Goal: Check status: Check status

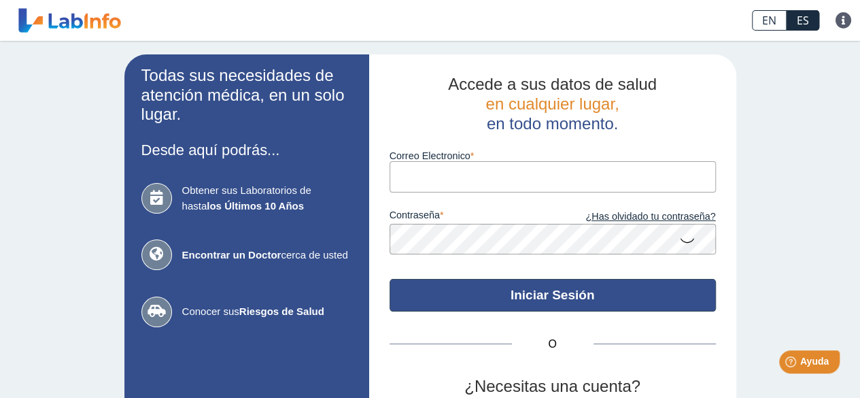
type input "[EMAIL_ADDRESS][DOMAIN_NAME]"
click at [565, 303] on button "Iniciar Sesión" at bounding box center [553, 295] width 326 height 33
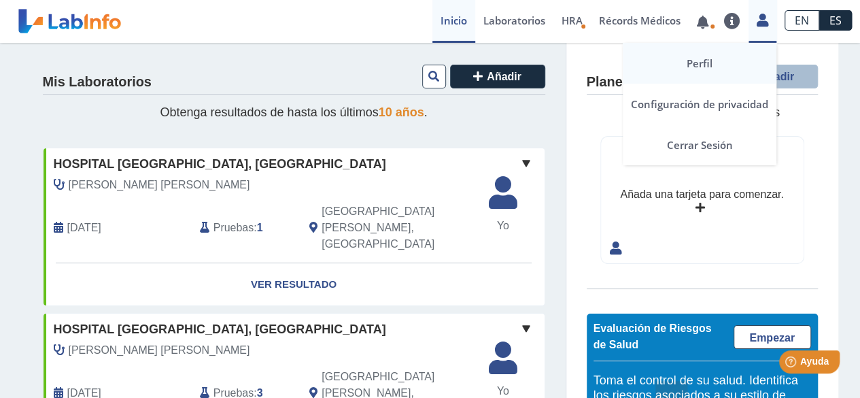
click at [713, 65] on link "Perfil" at bounding box center [700, 63] width 154 height 41
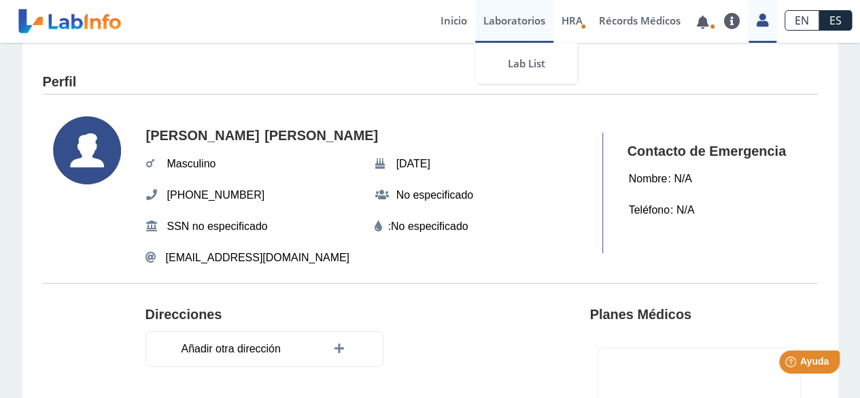
click at [507, 25] on link "Laboratorios" at bounding box center [514, 21] width 78 height 43
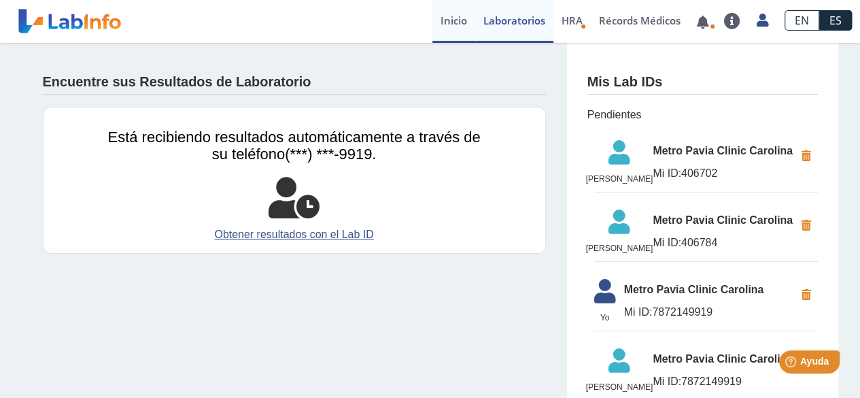
click at [447, 18] on link "Inicio" at bounding box center [454, 21] width 43 height 43
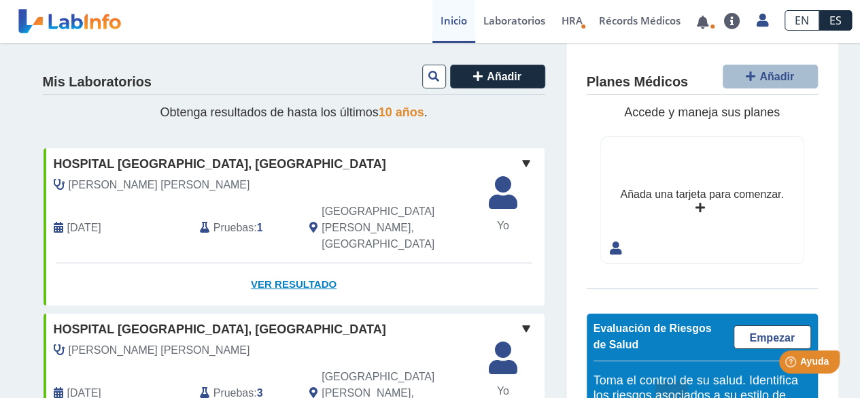
click at [271, 263] on link "Ver Resultado" at bounding box center [294, 284] width 501 height 43
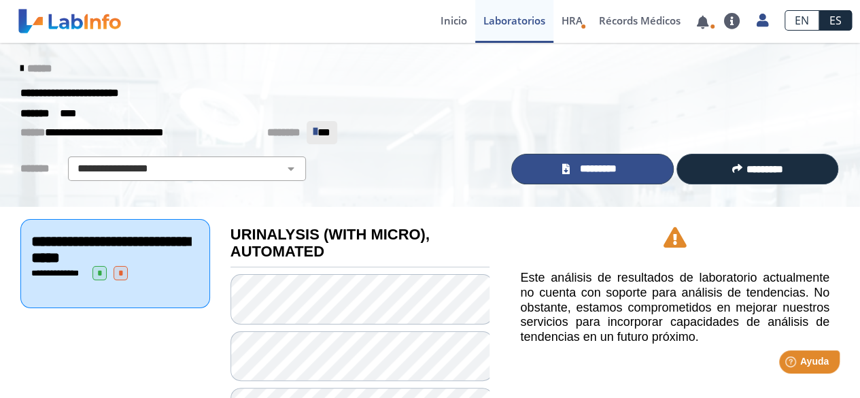
click at [562, 168] on icon at bounding box center [565, 169] width 7 height 10
